Goal: Transaction & Acquisition: Purchase product/service

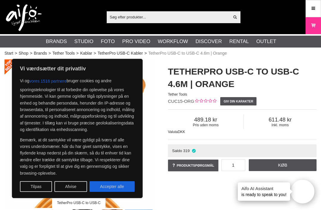
click at [190, 21] on input "text" at bounding box center [168, 16] width 123 height 9
click at [152, 16] on input "text" at bounding box center [168, 16] width 123 height 9
click at [211, 18] on input "text" at bounding box center [168, 16] width 123 height 9
click at [145, 20] on input "text" at bounding box center [168, 16] width 123 height 9
click at [145, 18] on input "text" at bounding box center [168, 16] width 123 height 9
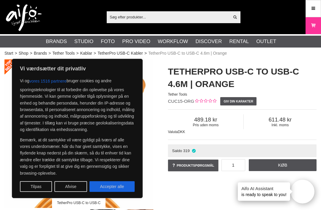
click at [303, 192] on button "Open twise" at bounding box center [303, 192] width 24 height 24
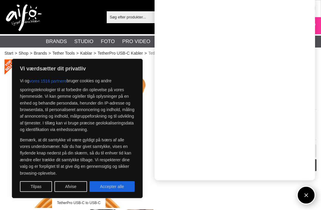
click at [70, 187] on button "Afvise" at bounding box center [70, 186] width 33 height 11
